Goal: Information Seeking & Learning: Understand process/instructions

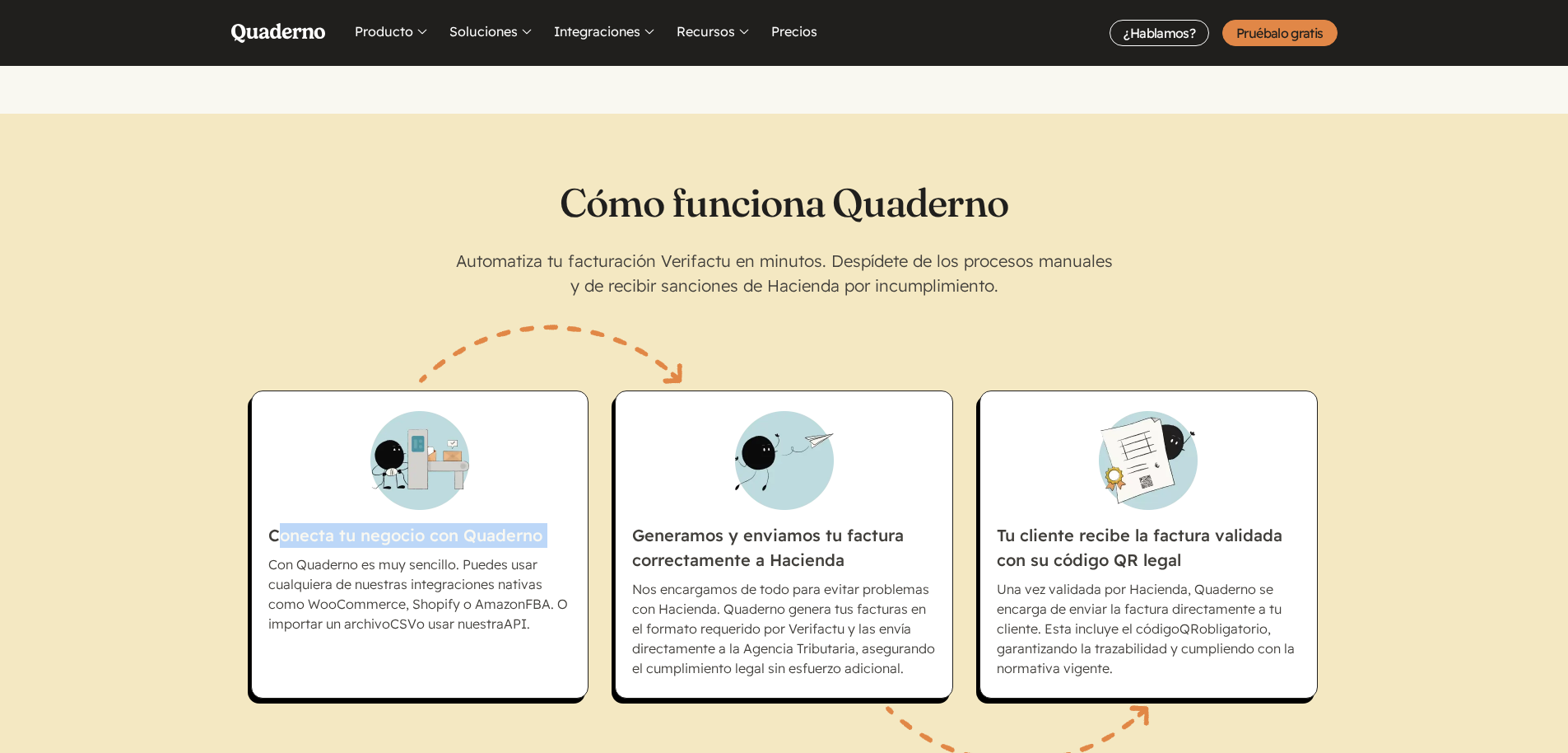
drag, startPoint x: 437, startPoint y: 543, endPoint x: 533, endPoint y: 554, distance: 96.6
click at [533, 554] on li "Conecta tu negocio con Quaderno Con Quaderno es muy sencillo. Puedes usar cualq…" at bounding box center [420, 544] width 339 height 308
click at [491, 574] on p "Con Quaderno es muy sencillo. Puedes usar cualquiera de nuestras integraciones …" at bounding box center [420, 594] width 304 height 79
drag, startPoint x: 265, startPoint y: 559, endPoint x: 478, endPoint y: 579, distance: 213.9
click at [445, 575] on li "Conecta tu negocio con Quaderno Con Quaderno es muy sencillo. Puedes usar cualq…" at bounding box center [420, 544] width 339 height 308
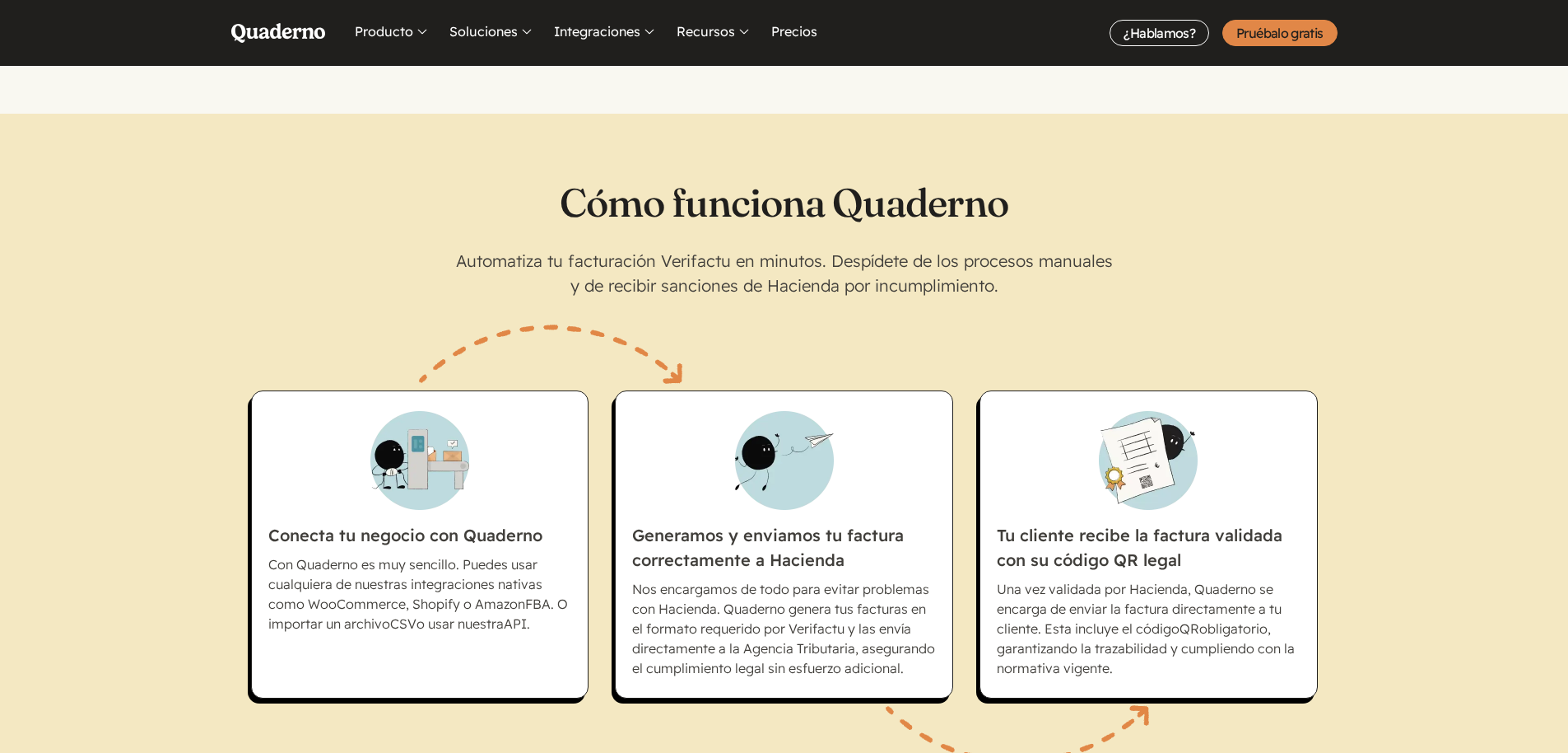
click at [533, 585] on p "Con Quaderno es muy sencillo. Puedes usar cualquiera de nuestras integraciones …" at bounding box center [420, 594] width 304 height 79
drag, startPoint x: 1115, startPoint y: 543, endPoint x: 1190, endPoint y: 566, distance: 78.4
click at [1183, 562] on h3 "Tu cliente recibe la factura validada con su código QR legal" at bounding box center [1149, 492] width 304 height 162
click at [1192, 567] on h3 "Tu cliente recibe la factura validada con su código QR legal" at bounding box center [1149, 492] width 304 height 162
